Goal: Task Accomplishment & Management: Manage account settings

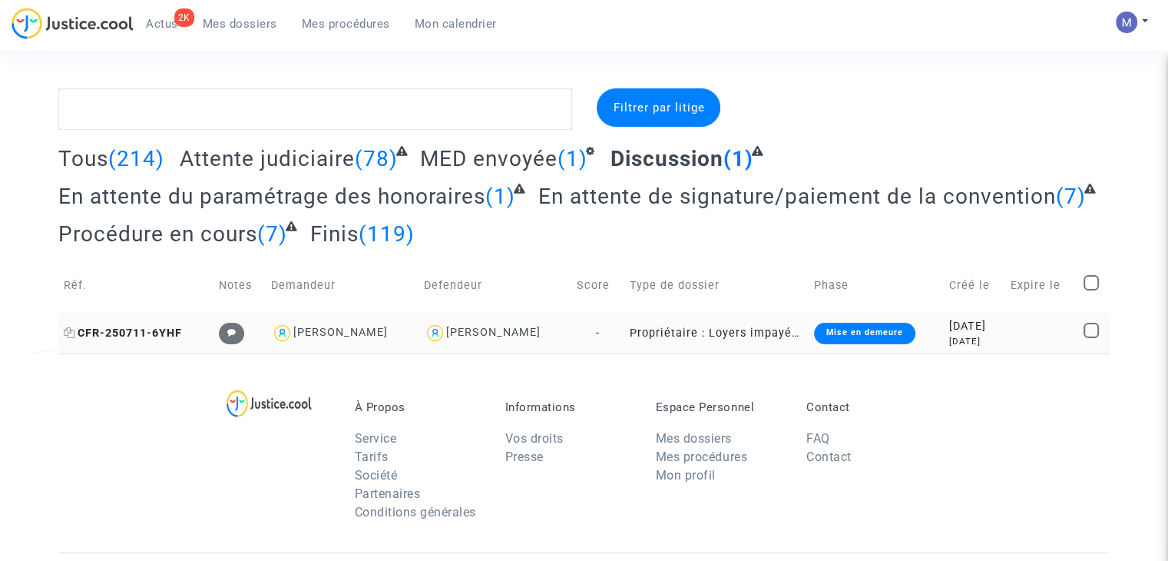
click at [141, 333] on span "CFR-250711-6YHF" at bounding box center [123, 332] width 118 height 13
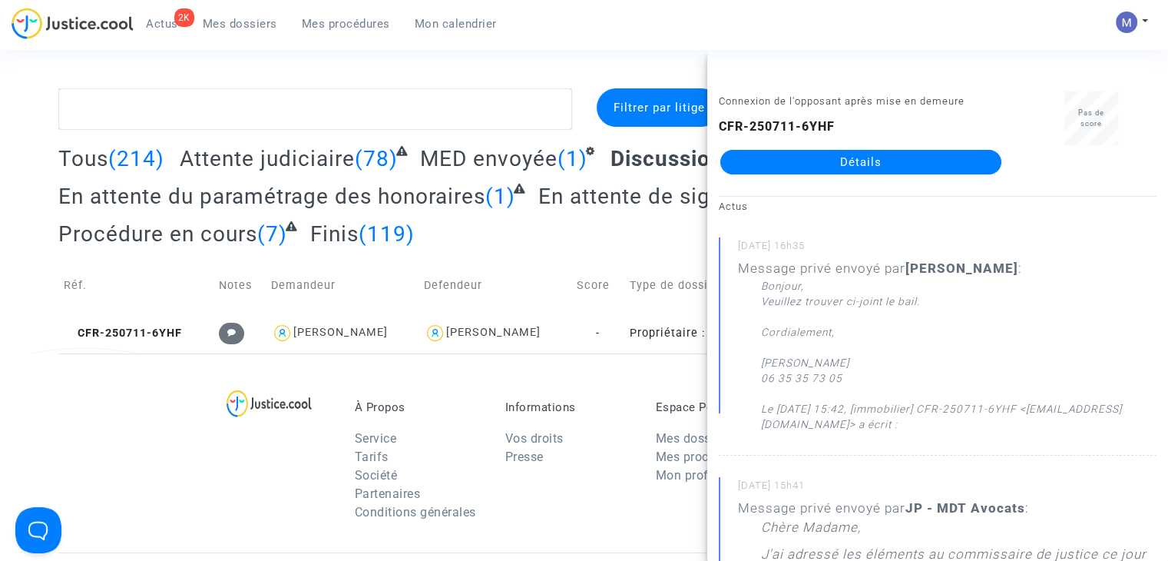
drag, startPoint x: 845, startPoint y: 167, endPoint x: 800, endPoint y: 181, distance: 46.7
click at [844, 167] on link "Détails" at bounding box center [861, 162] width 281 height 25
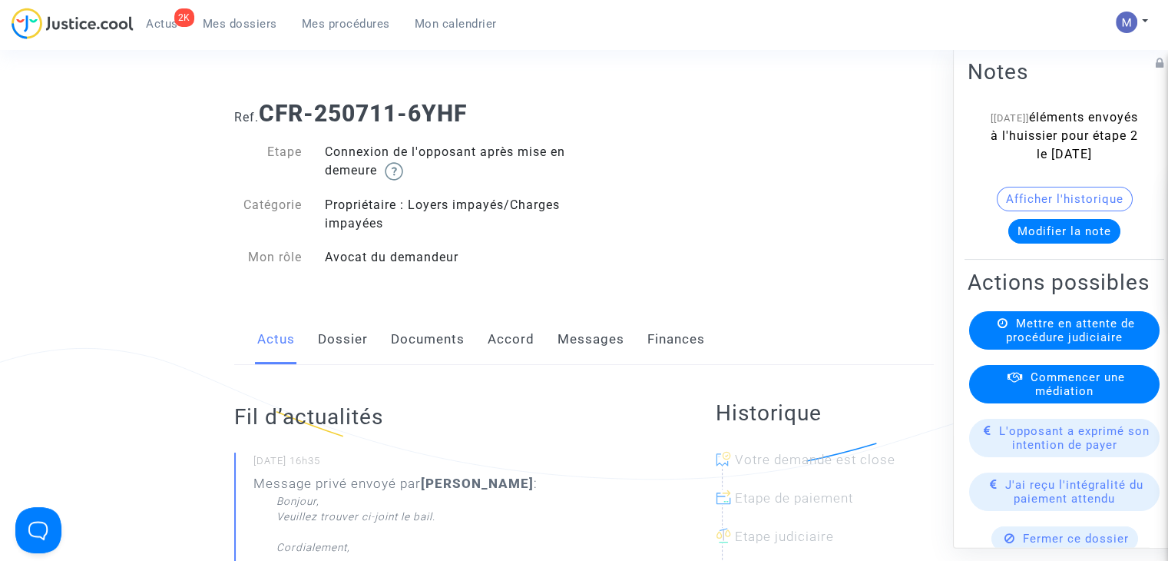
click at [604, 342] on link "Messages" at bounding box center [591, 339] width 67 height 51
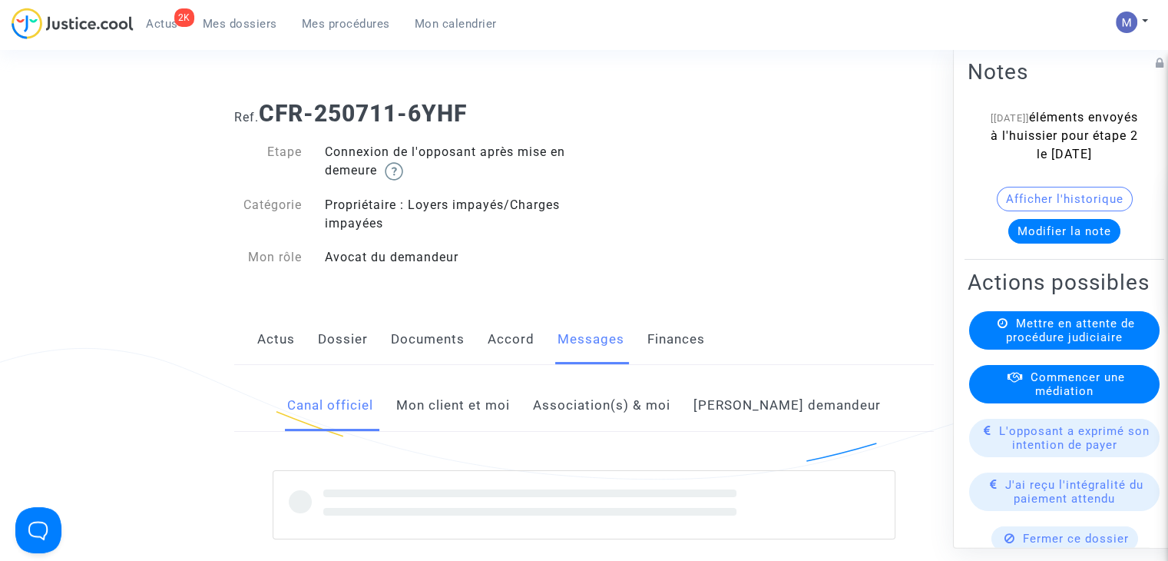
click at [476, 413] on link "Mon client et moi" at bounding box center [453, 405] width 114 height 51
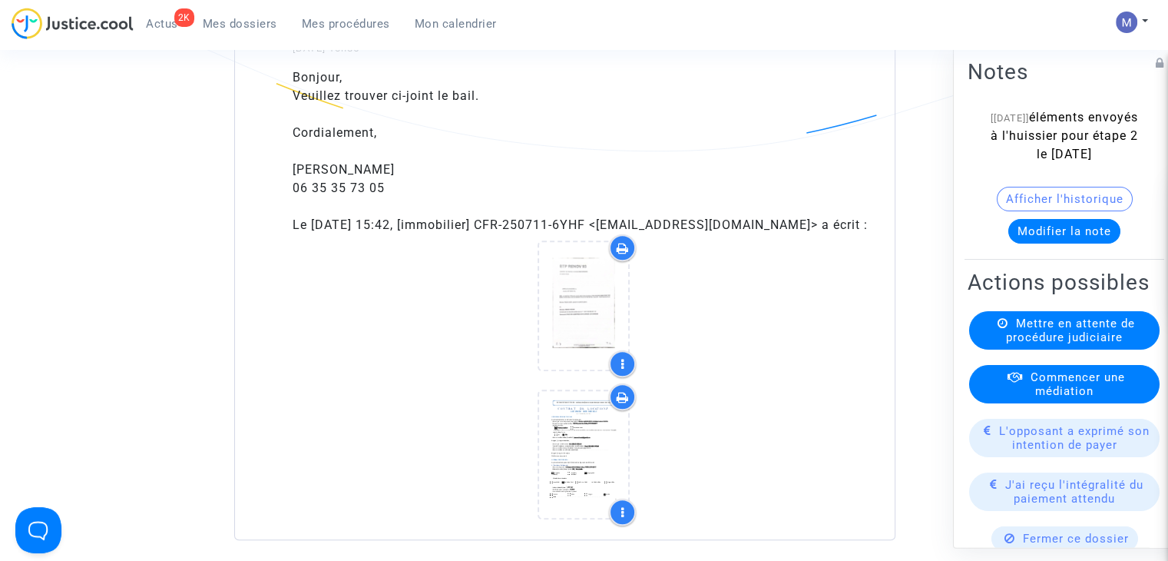
scroll to position [1076, 0]
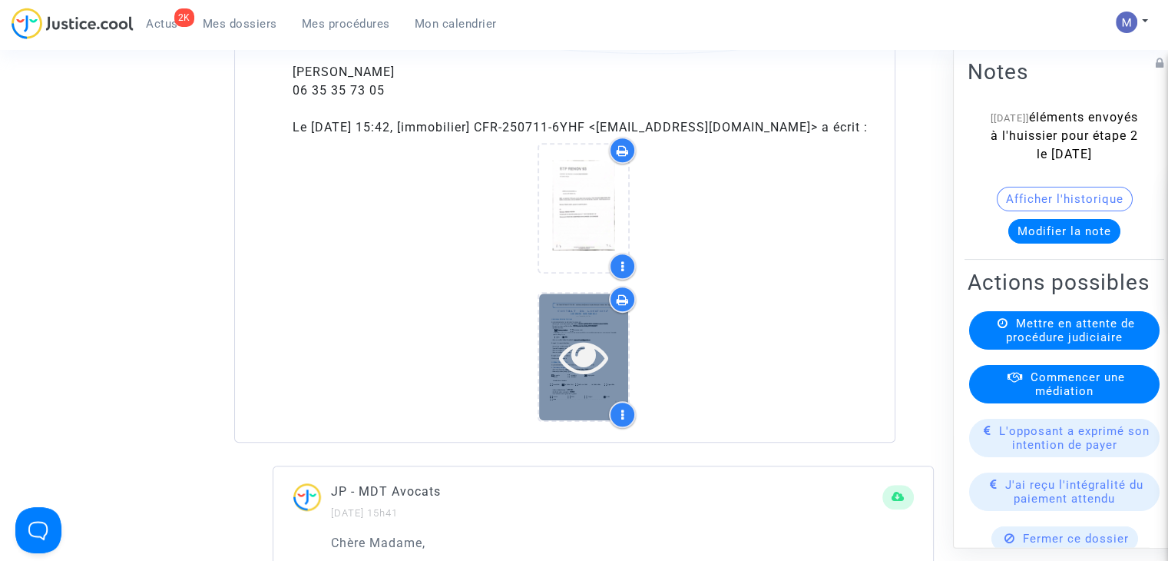
click at [584, 366] on icon at bounding box center [584, 356] width 50 height 49
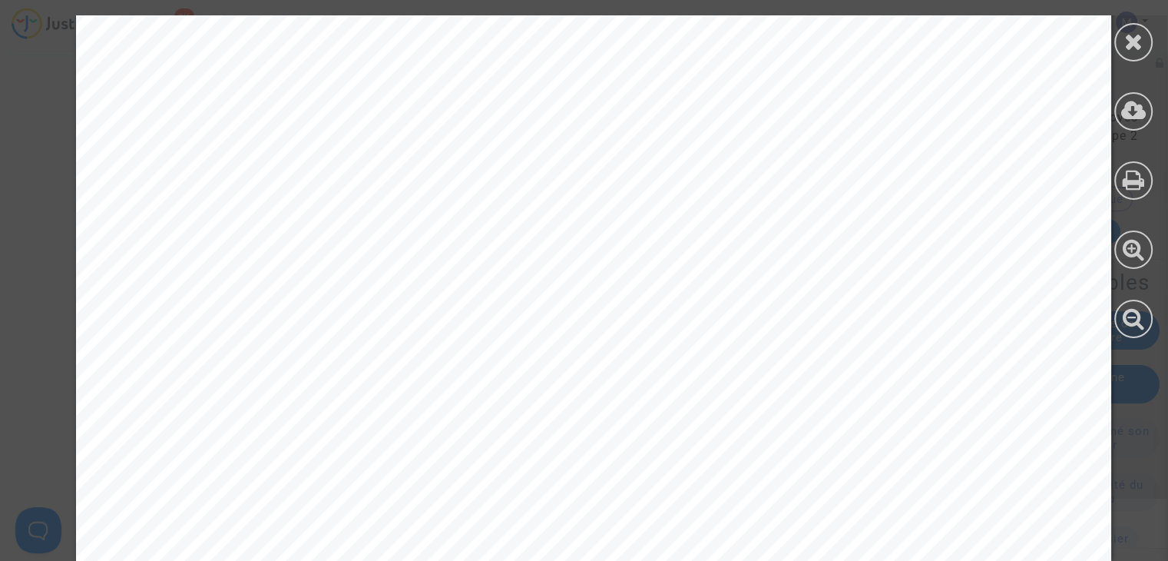
scroll to position [5298, 0]
click at [1119, 111] on div at bounding box center [1134, 111] width 38 height 38
click at [1131, 42] on icon at bounding box center [1134, 41] width 19 height 23
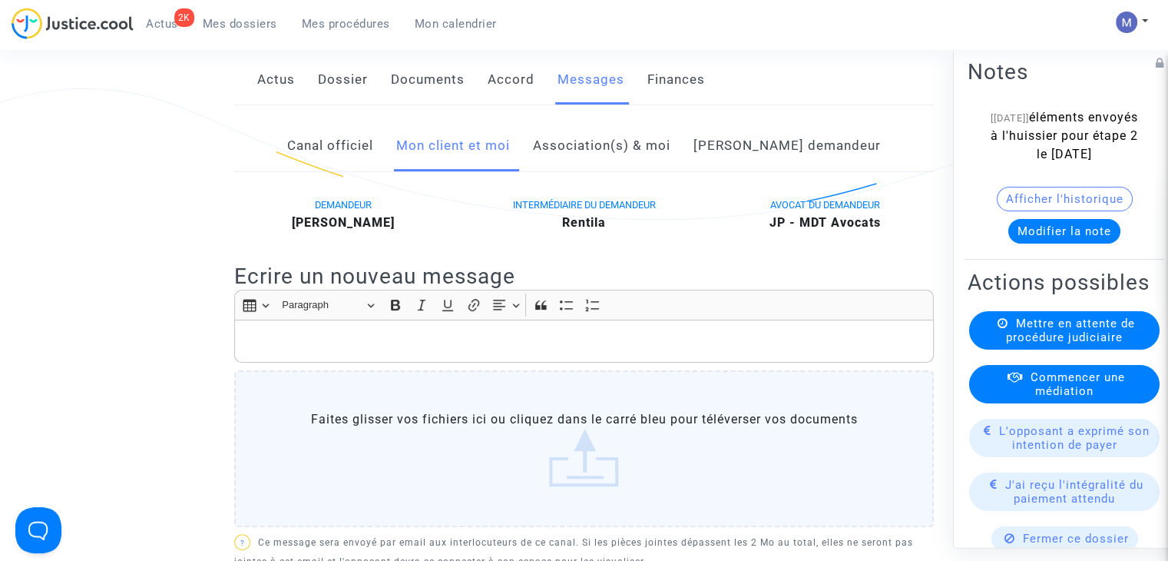
scroll to position [0, 0]
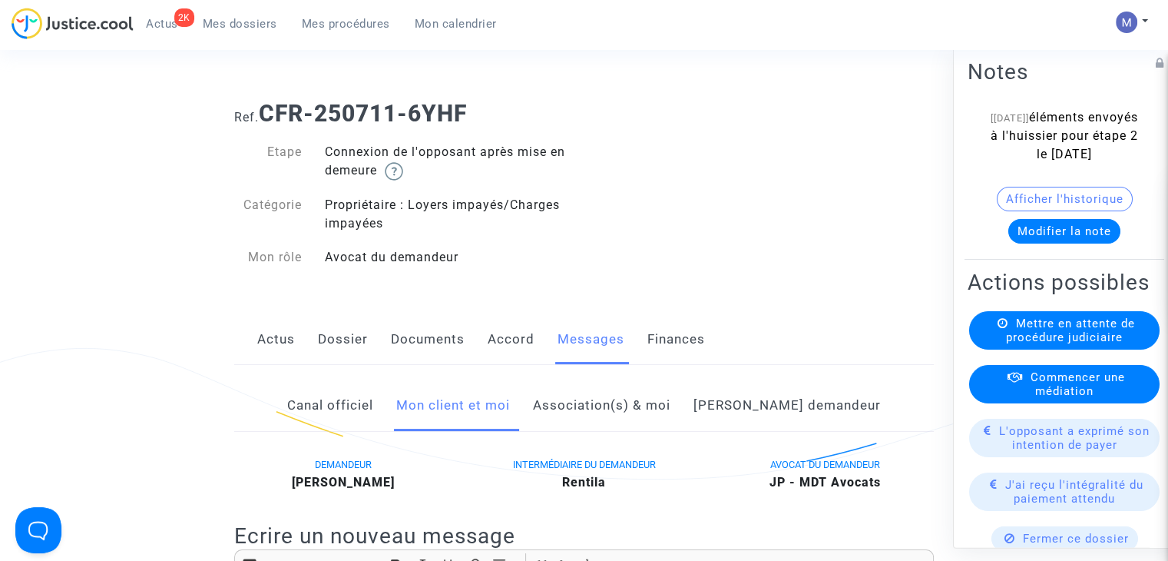
click at [419, 333] on link "Documents" at bounding box center [428, 339] width 74 height 51
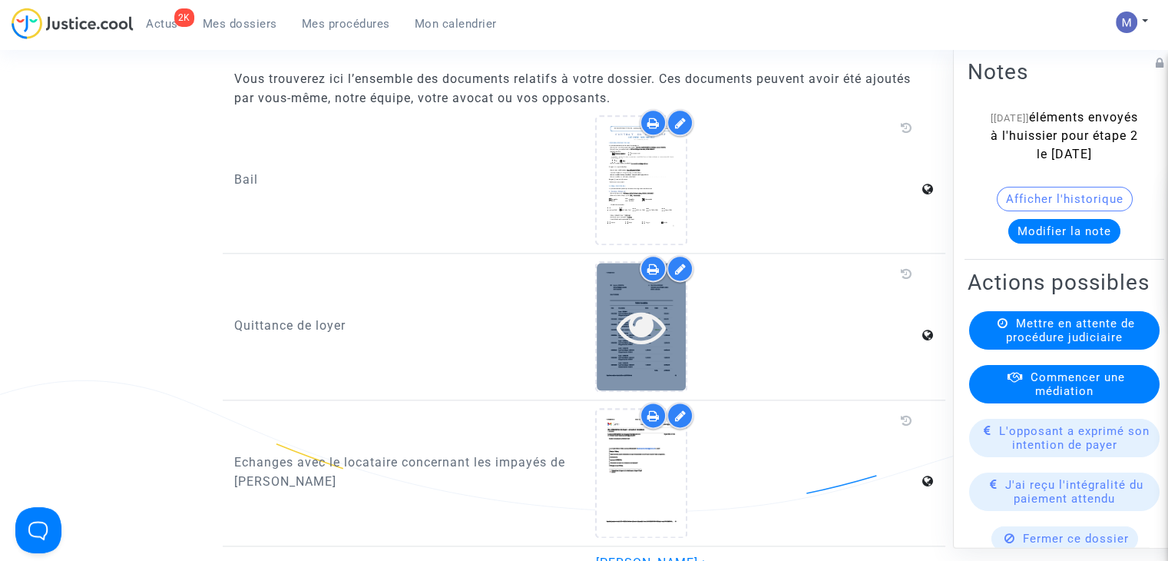
scroll to position [1921, 0]
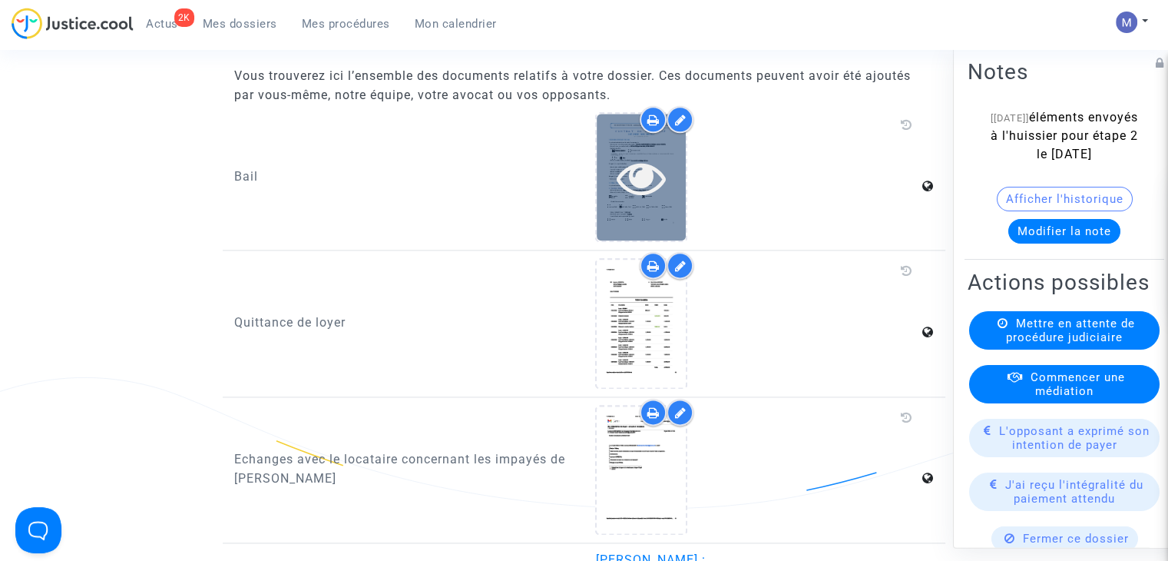
click at [641, 187] on icon at bounding box center [642, 177] width 50 height 49
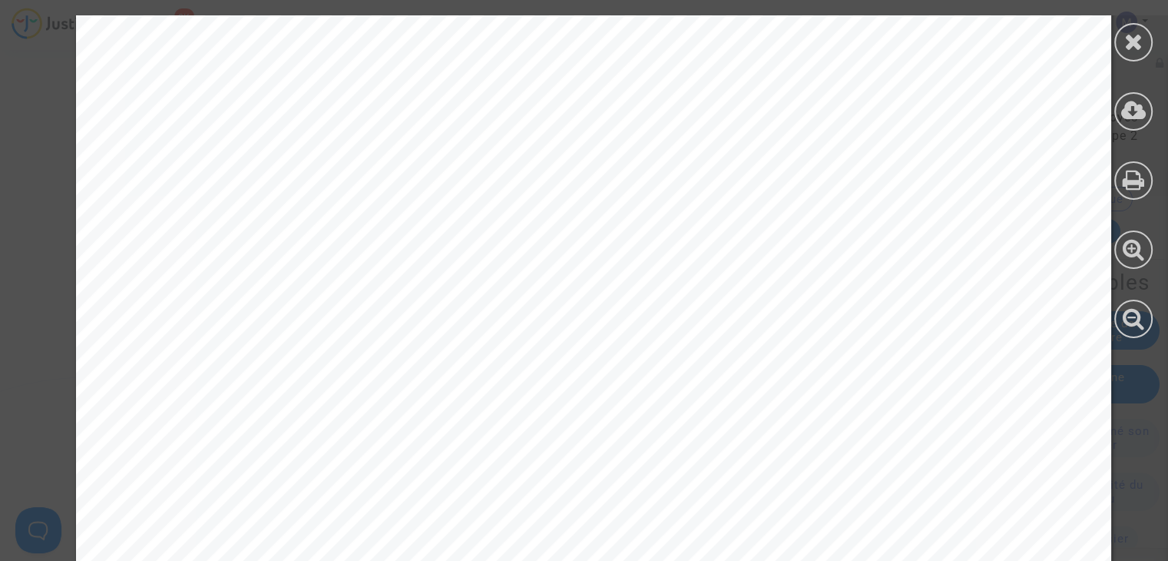
scroll to position [7452, 0]
click at [1131, 45] on icon at bounding box center [1134, 41] width 19 height 23
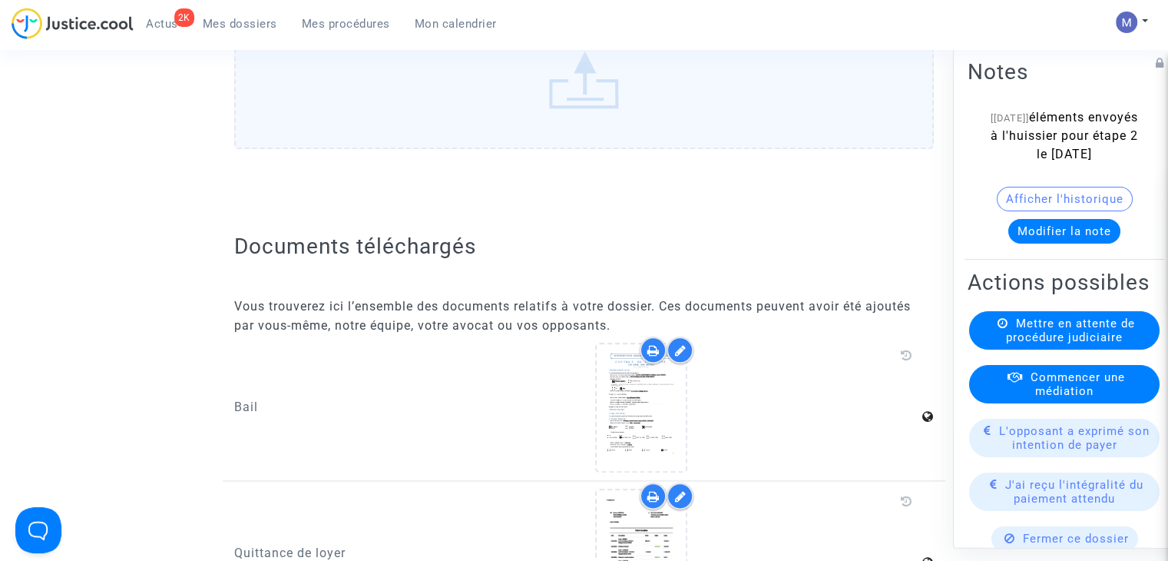
scroll to position [1613, 0]
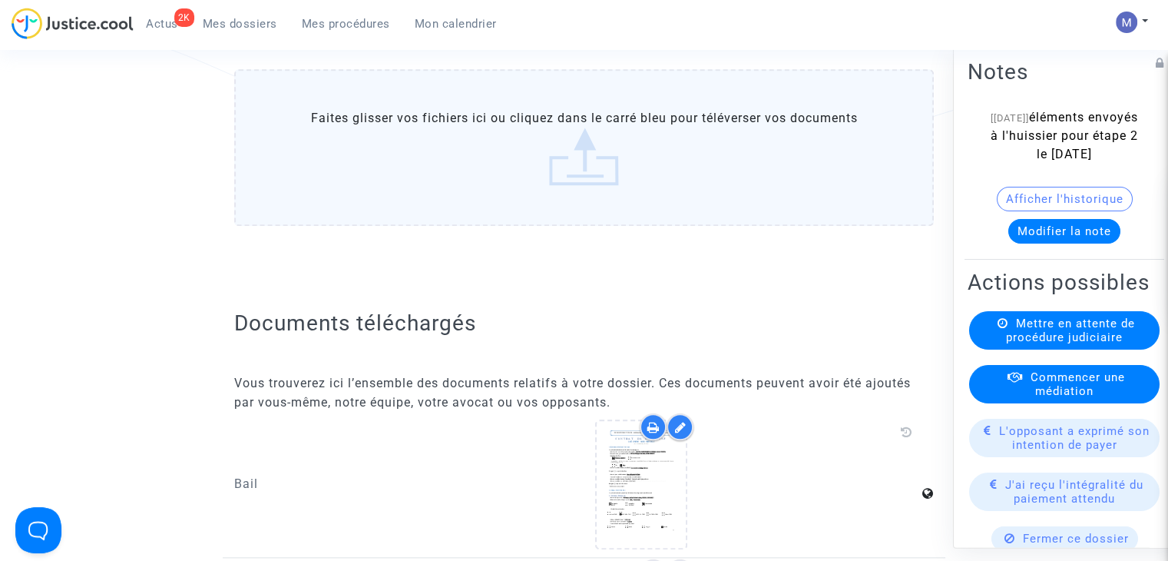
click at [582, 165] on label "Faites glisser vos fichiers ici ou cliquez dans le carré bleu pour téléverser v…" at bounding box center [584, 147] width 700 height 157
click at [0, 0] on input "Faites glisser vos fichiers ici ou cliquez dans le carré bleu pour téléverser v…" at bounding box center [0, 0] width 0 height 0
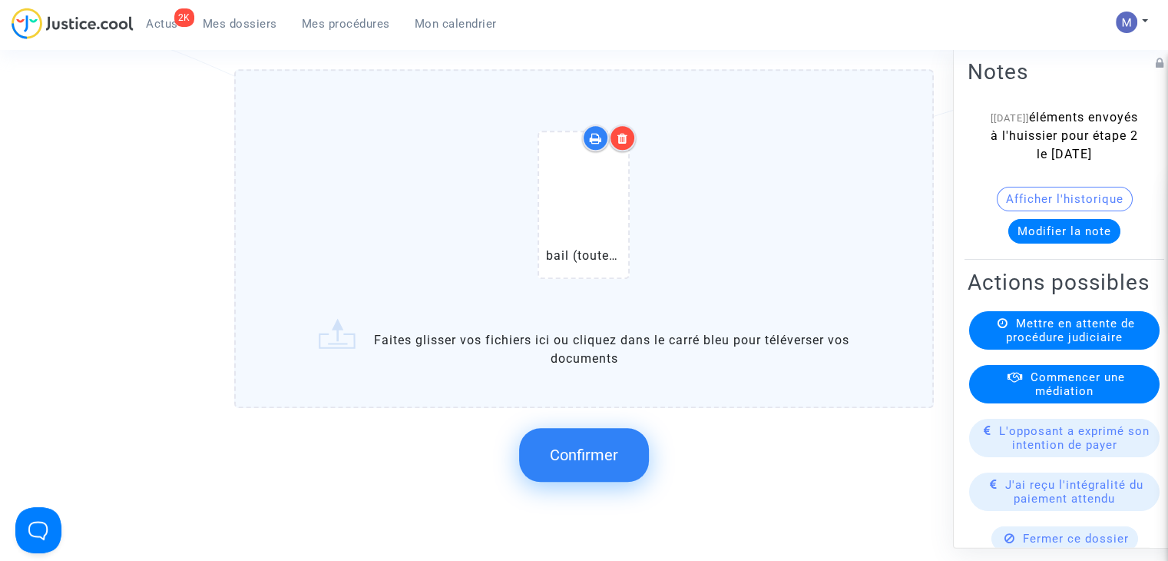
click at [592, 448] on span "Confirmer" at bounding box center [584, 455] width 68 height 18
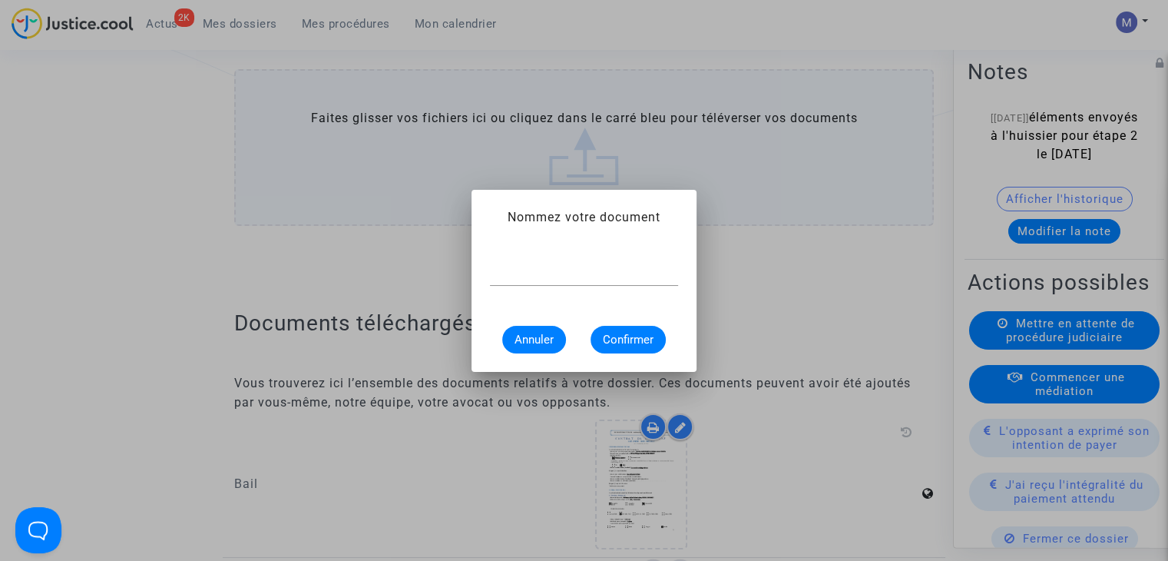
scroll to position [0, 0]
click at [512, 272] on input "baio (toutes les pages)" at bounding box center [584, 274] width 188 height 14
type input "bail (toutes les pages)"
click at [653, 341] on span "Confirmer" at bounding box center [628, 340] width 51 height 14
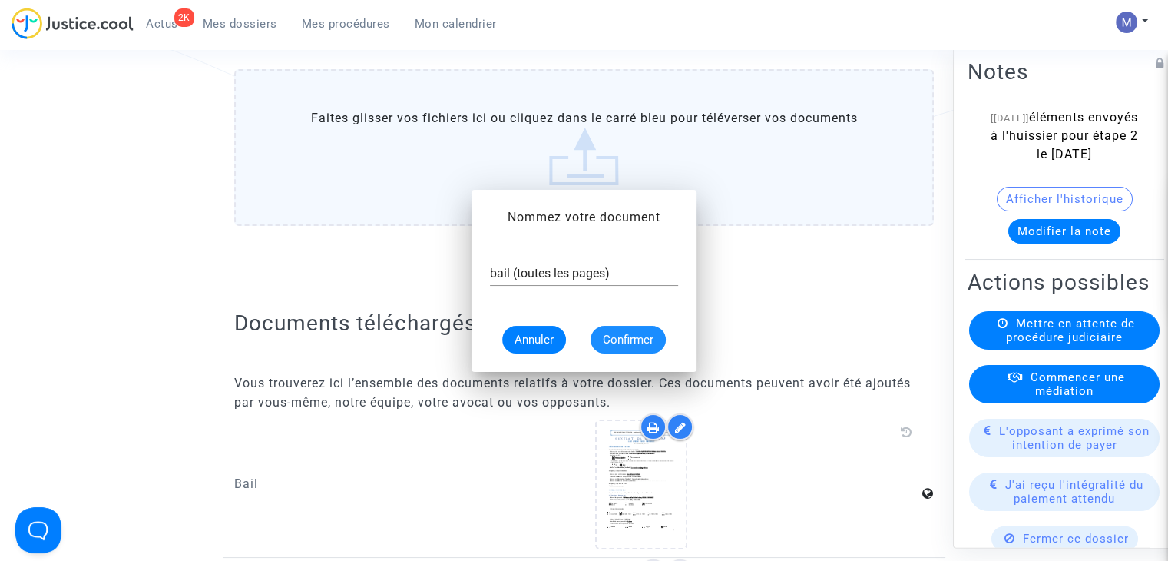
scroll to position [1613, 0]
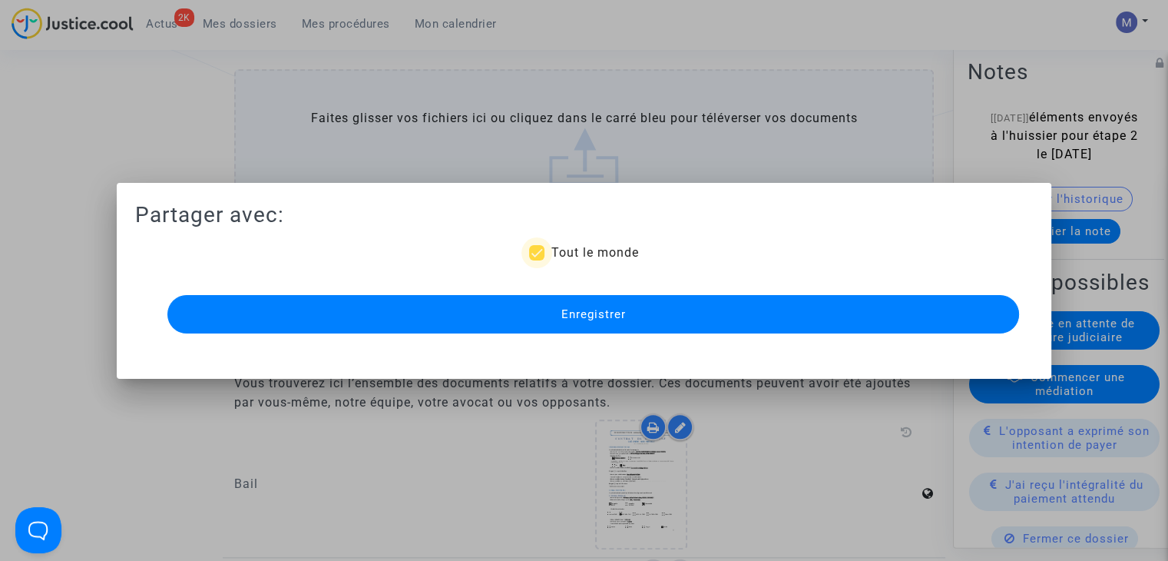
click at [595, 256] on span "Tout le monde" at bounding box center [595, 252] width 88 height 15
click at [537, 260] on input "Tout le monde" at bounding box center [536, 260] width 1 height 1
checkbox input "false"
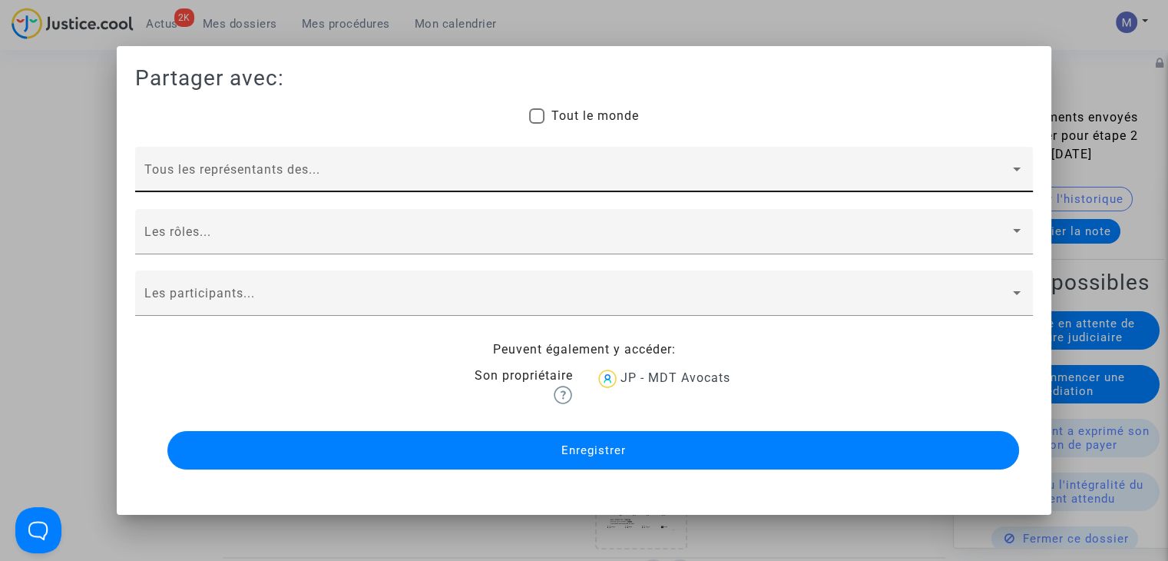
click at [208, 171] on span at bounding box center [577, 176] width 866 height 14
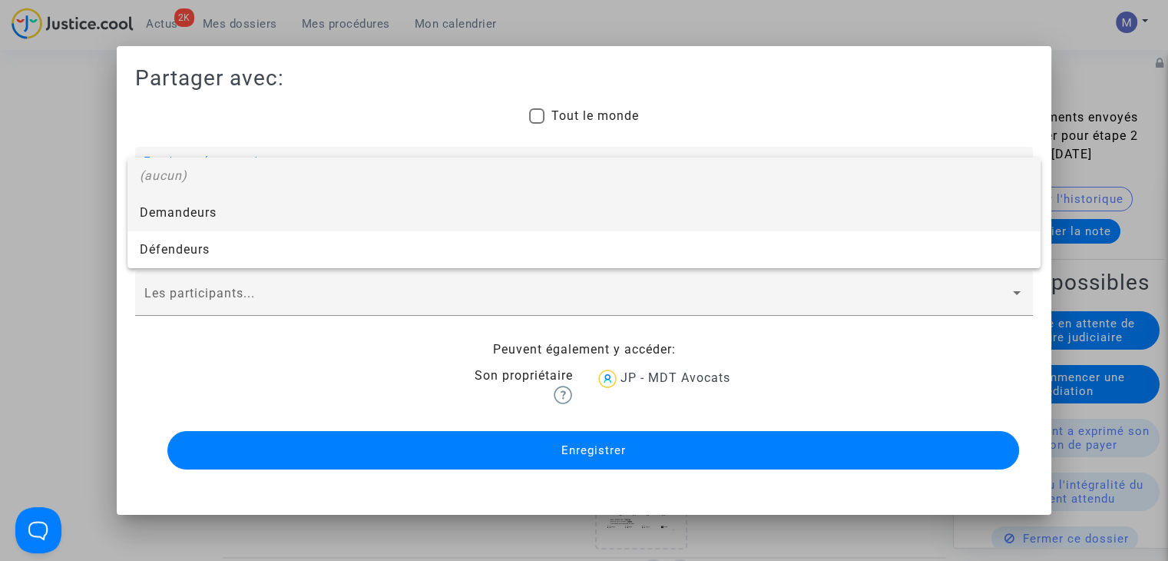
click at [184, 214] on span "Demandeurs" at bounding box center [584, 212] width 889 height 37
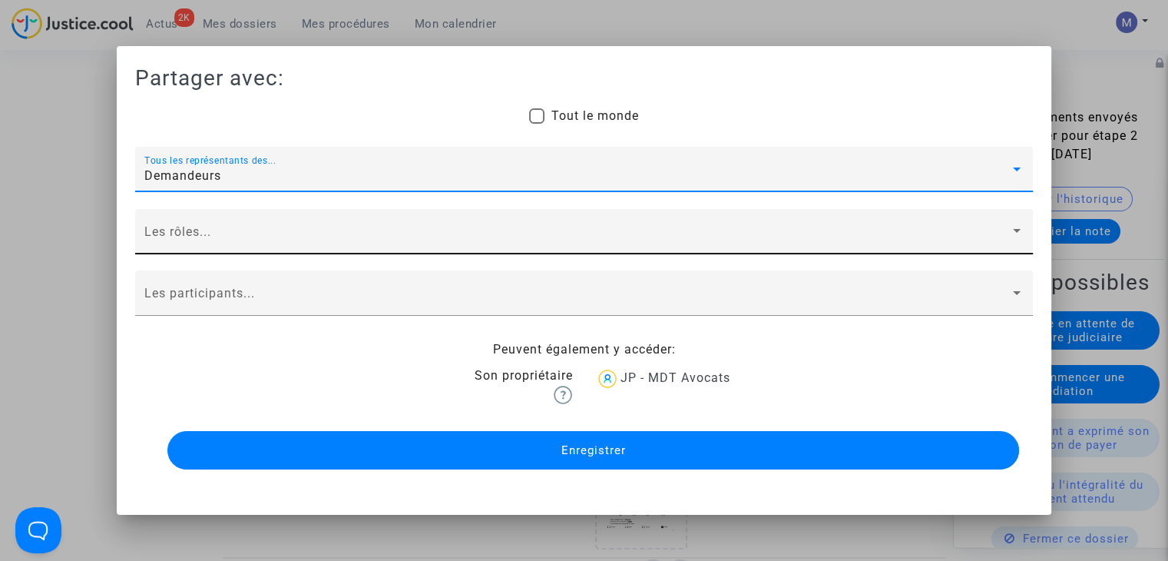
click at [170, 236] on span at bounding box center [577, 238] width 866 height 14
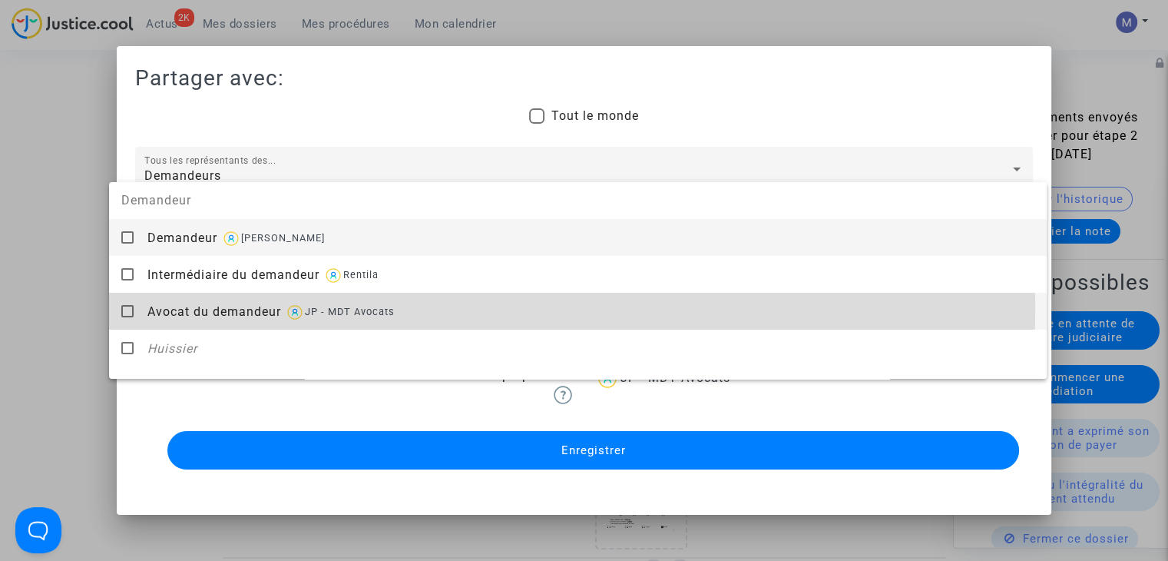
click at [175, 307] on span "Avocat du demandeur" at bounding box center [214, 311] width 134 height 15
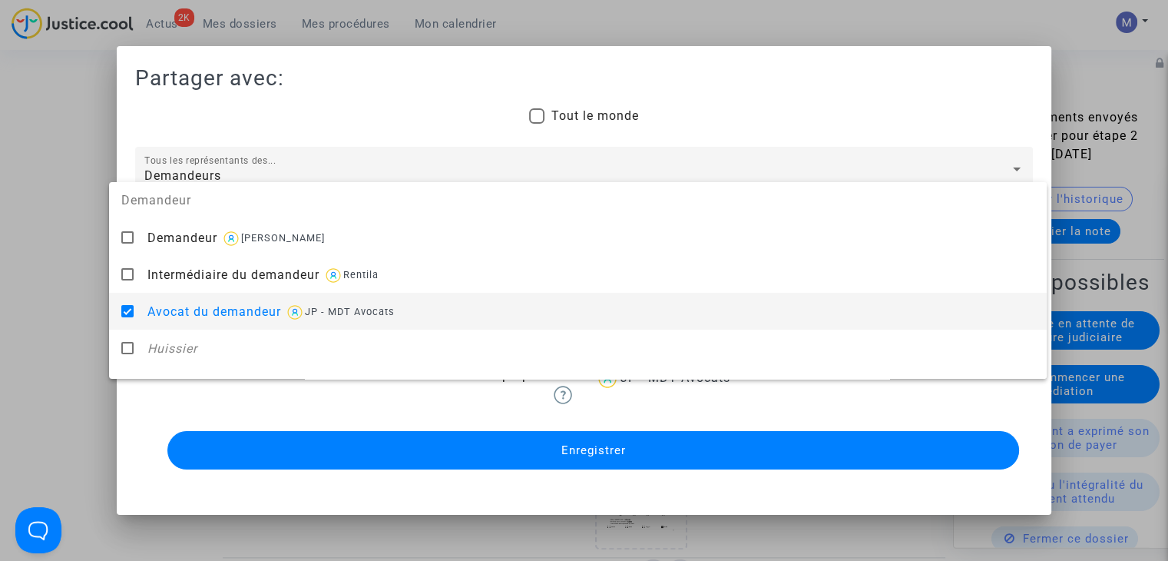
click at [71, 308] on div at bounding box center [584, 280] width 1168 height 561
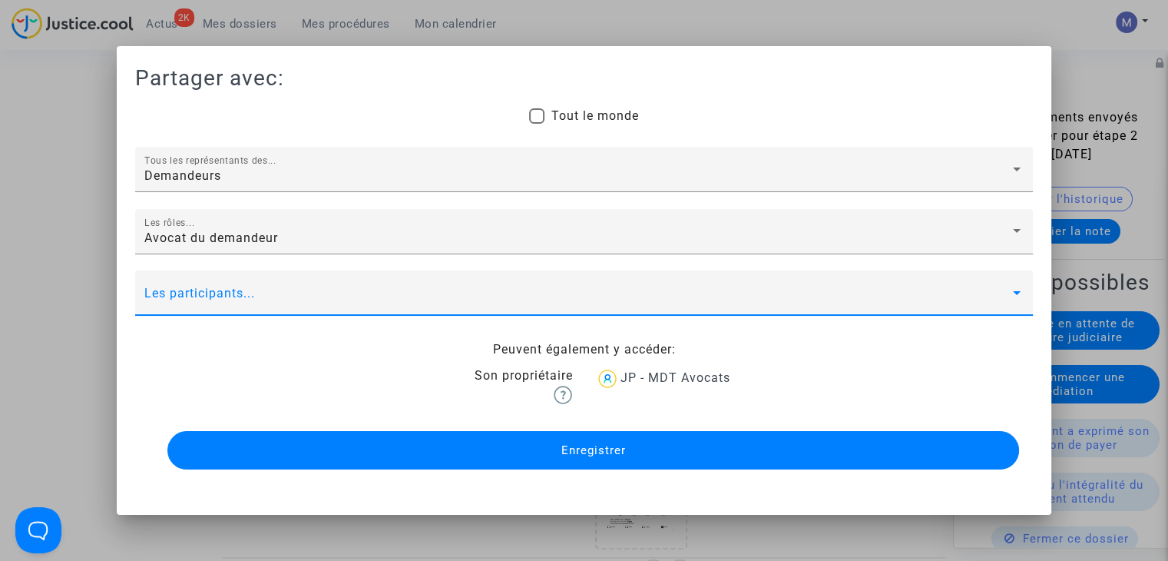
click at [165, 293] on span at bounding box center [577, 300] width 866 height 14
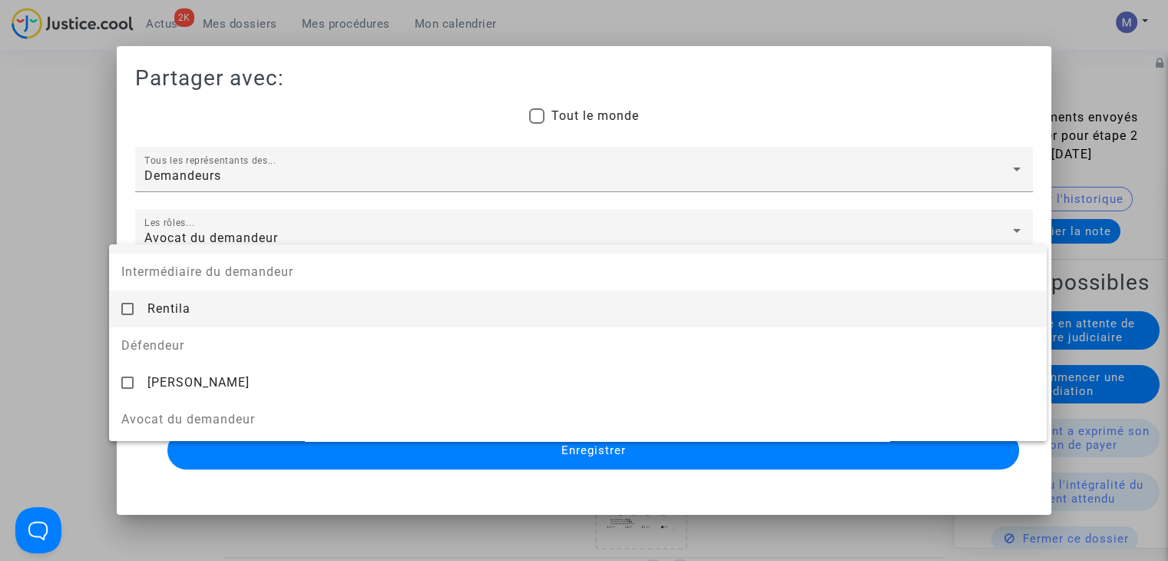
scroll to position [154, 0]
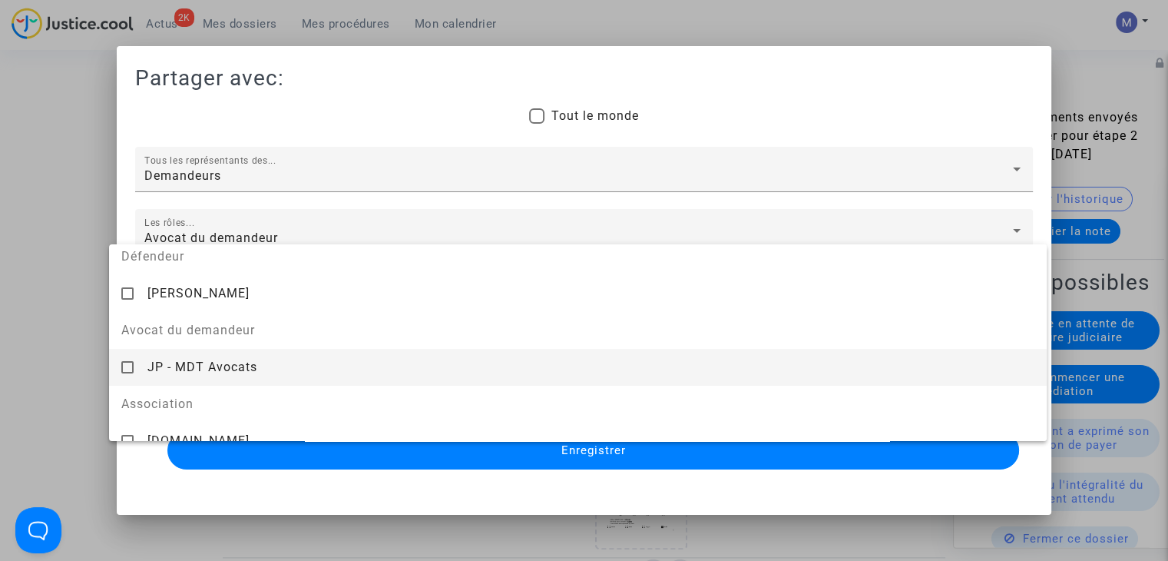
drag, startPoint x: 184, startPoint y: 373, endPoint x: 156, endPoint y: 366, distance: 28.3
click at [175, 370] on span "JP - MDT Avocats" at bounding box center [202, 367] width 110 height 15
click at [26, 343] on div at bounding box center [584, 280] width 1168 height 561
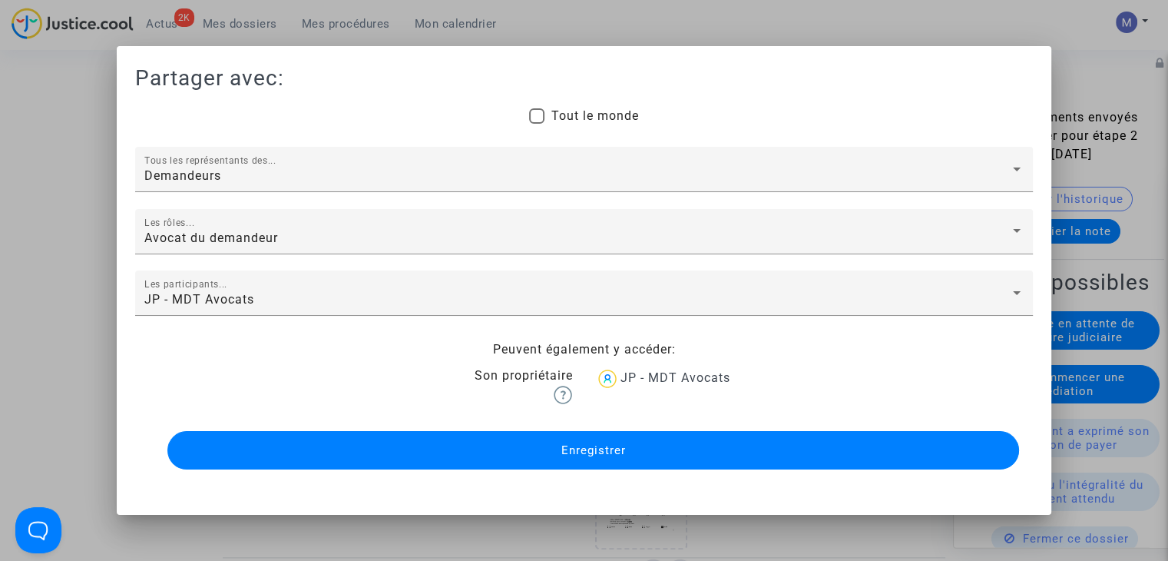
click at [602, 452] on span "Enregistrer" at bounding box center [593, 450] width 65 height 14
